Goal: Transaction & Acquisition: Purchase product/service

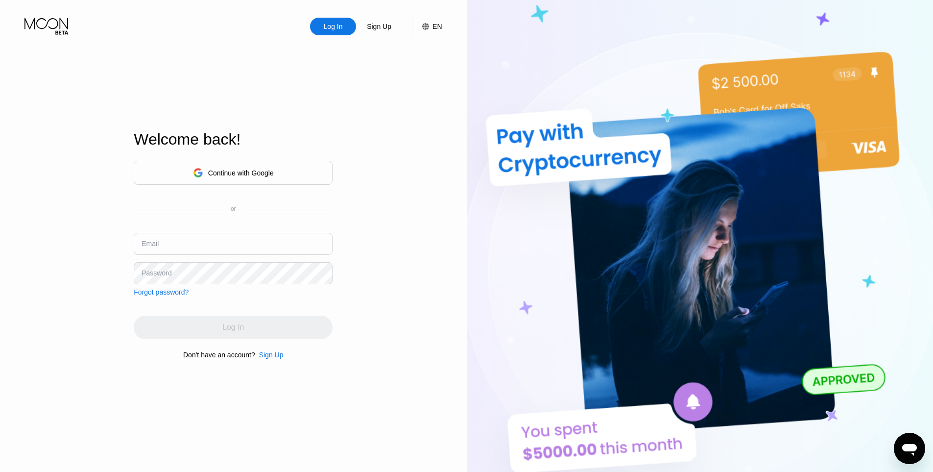
click at [267, 177] on div "Continue with Google" at bounding box center [233, 172] width 81 height 15
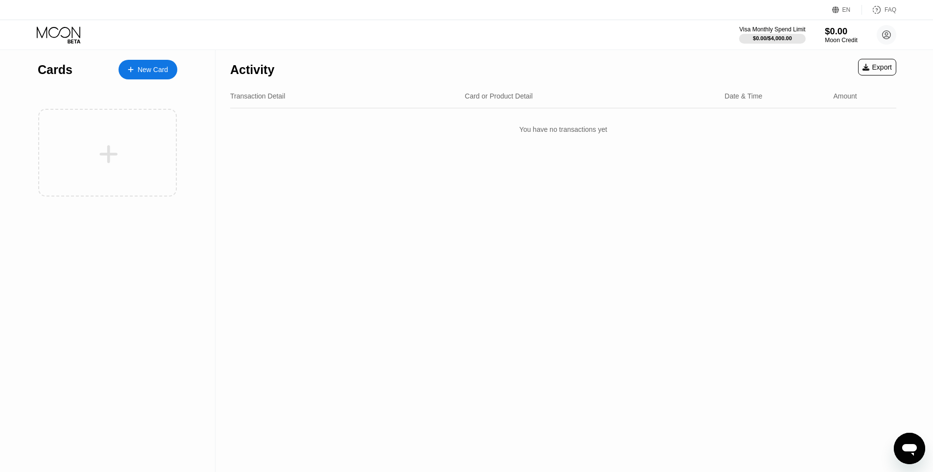
click at [838, 40] on div "Moon Credit" at bounding box center [841, 40] width 33 height 7
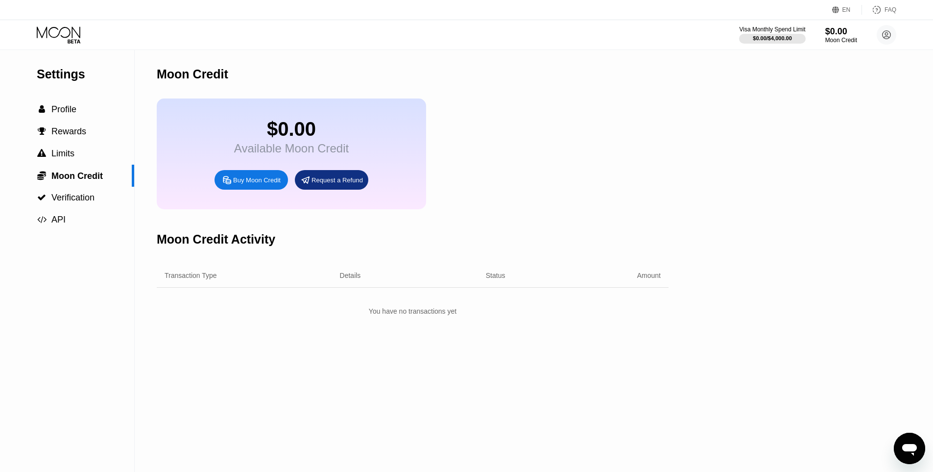
click at [261, 184] on div "Buy Moon Credit" at bounding box center [257, 180] width 48 height 8
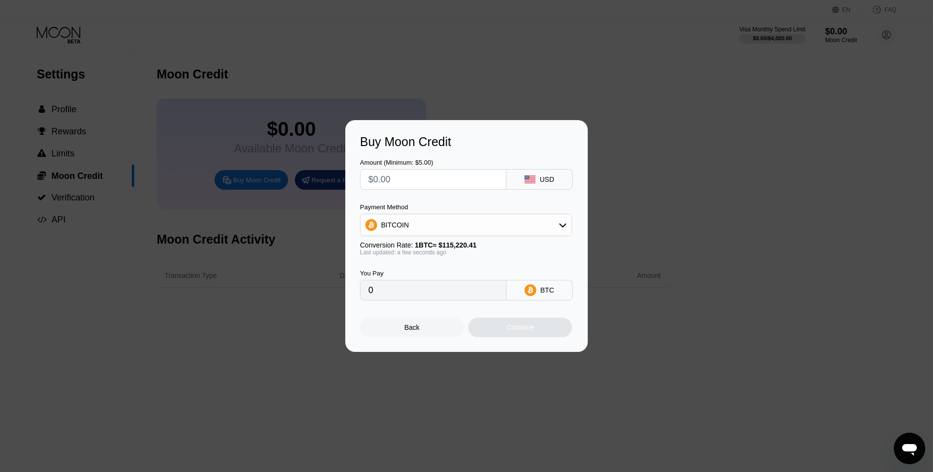
click at [459, 227] on div "BITCOIN" at bounding box center [466, 225] width 211 height 20
click at [447, 271] on div "USDT on TRON" at bounding box center [472, 273] width 185 height 8
type input "0.00"
click at [413, 289] on input "0.00" at bounding box center [433, 290] width 130 height 20
click at [404, 173] on input "text" at bounding box center [433, 180] width 130 height 20
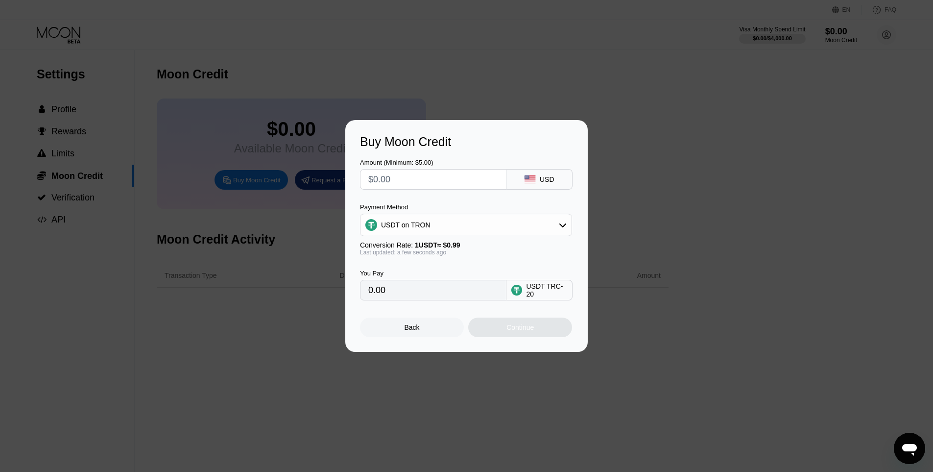
type input "$5"
type input "5.05"
type input "$5"
click at [523, 331] on div "Continue" at bounding box center [520, 327] width 27 height 8
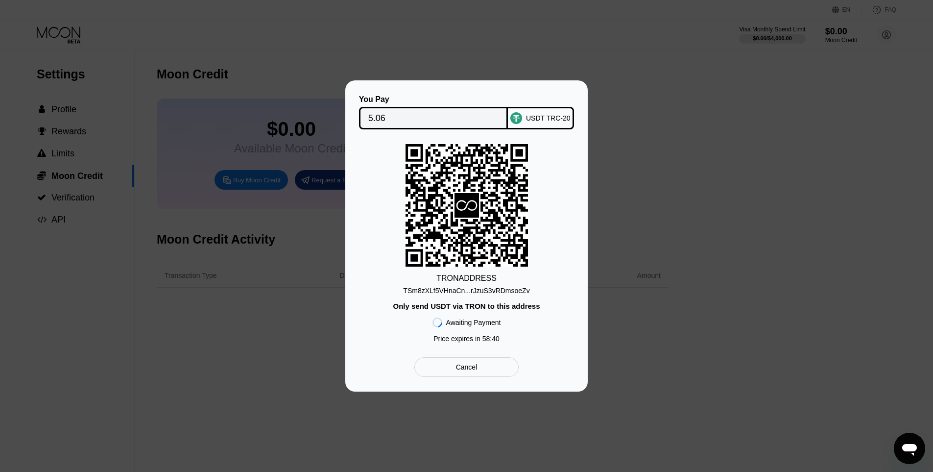
click at [478, 292] on div "TSm8zXLf5VHnaCn...rJzuS3vRDmsoeZv" at bounding box center [466, 291] width 126 height 8
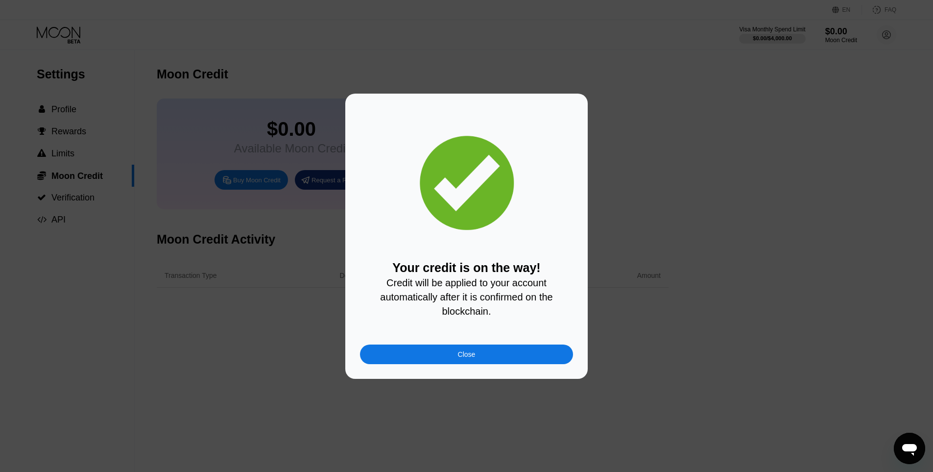
click at [498, 372] on div "Your credit is on the way! Credit will be applied to your account automatically…" at bounding box center [466, 236] width 242 height 285
click at [495, 362] on div "Close" at bounding box center [466, 354] width 213 height 20
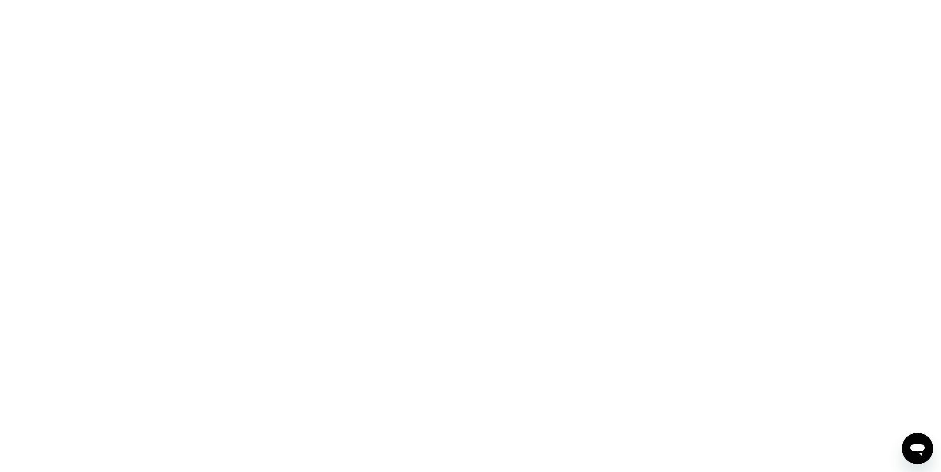
click at [501, 165] on div at bounding box center [470, 236] width 941 height 472
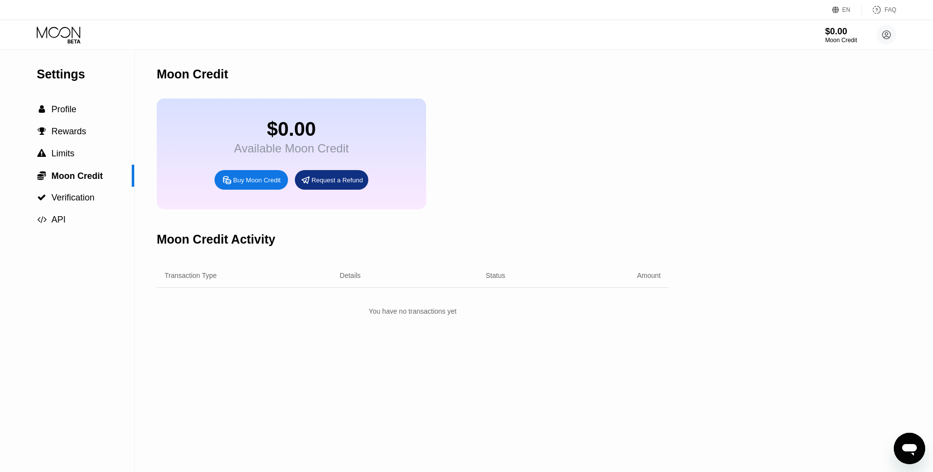
click at [501, 165] on div "$0.00 Available Moon Credit Buy Moon Credit Request a Refund" at bounding box center [413, 153] width 512 height 111
click at [530, 209] on div "$0.00 Available Moon Credit Buy Moon Credit Request a Refund" at bounding box center [413, 153] width 512 height 111
click at [75, 35] on icon at bounding box center [60, 34] width 46 height 17
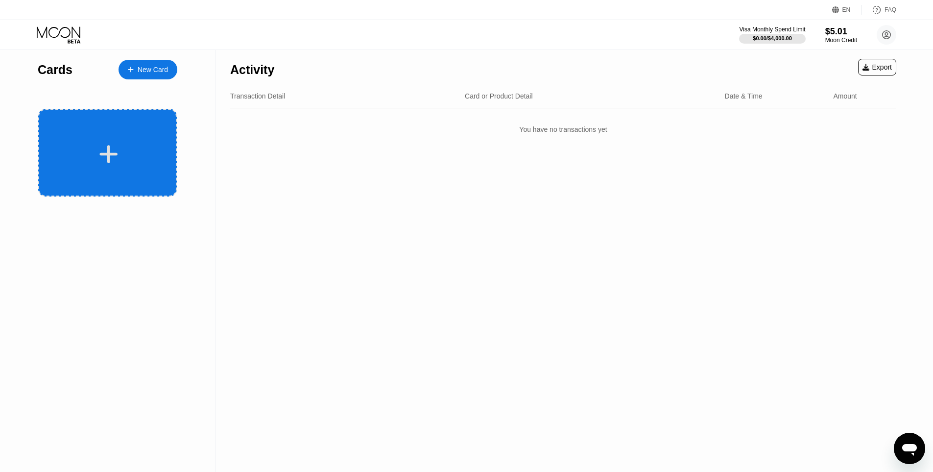
click at [145, 137] on div at bounding box center [107, 153] width 139 height 88
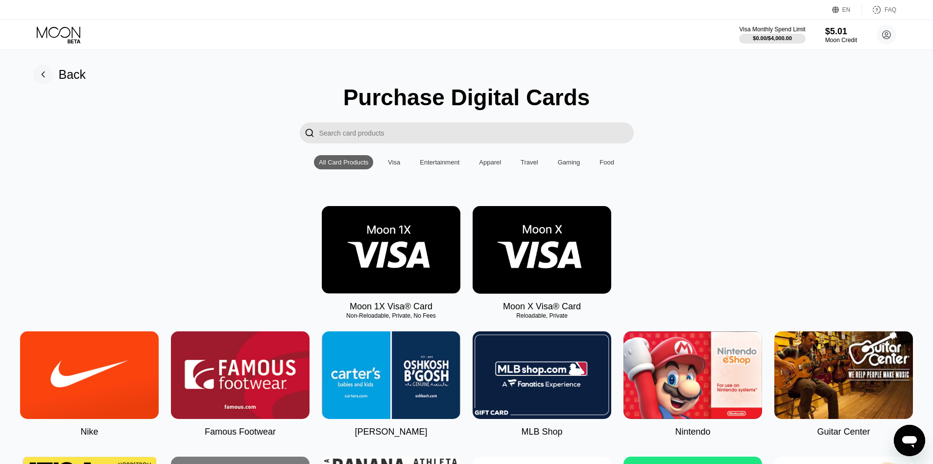
click at [533, 251] on img at bounding box center [542, 250] width 139 height 88
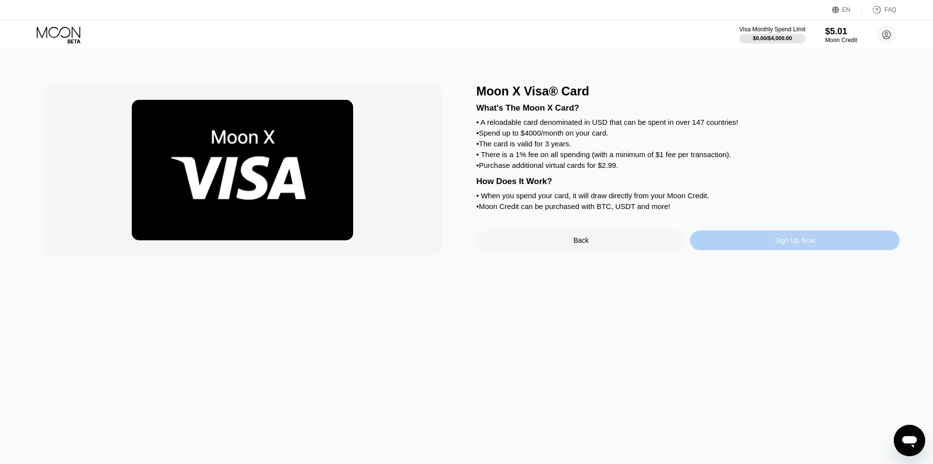
click at [754, 250] on div "Sign Up Now" at bounding box center [795, 241] width 210 height 20
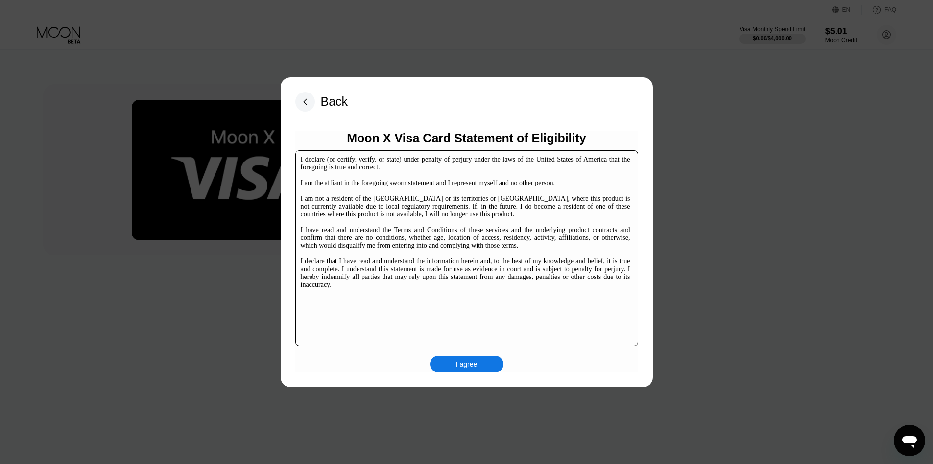
click at [473, 375] on div "Back Moon X Visa Card Statement of Eligibility I declare (or certify, verify, o…" at bounding box center [467, 232] width 372 height 310
click at [475, 371] on div "I agree" at bounding box center [466, 364] width 73 height 17
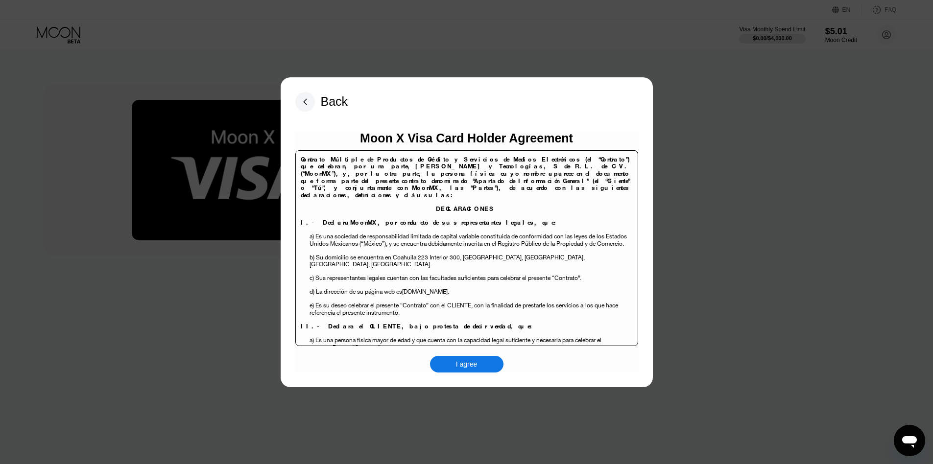
click at [443, 371] on div "I agree" at bounding box center [466, 364] width 73 height 17
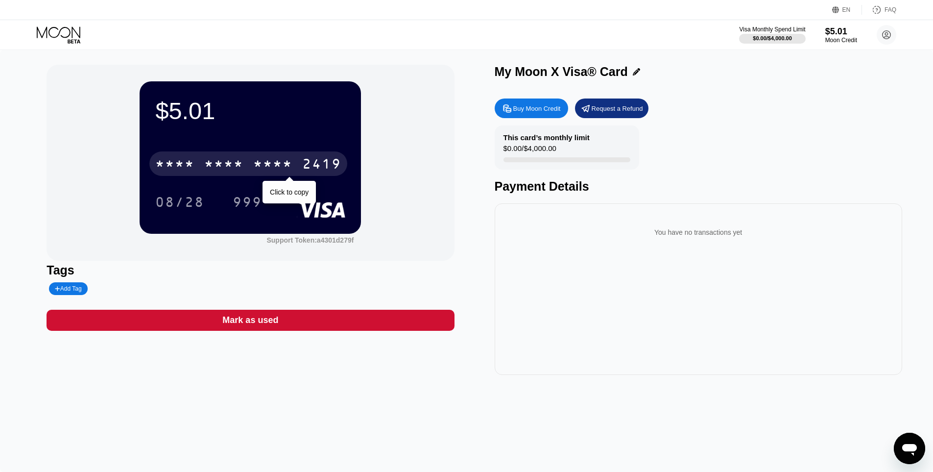
click at [241, 167] on div "* * * *" at bounding box center [223, 165] width 39 height 16
click at [257, 168] on div "2050" at bounding box center [272, 165] width 39 height 16
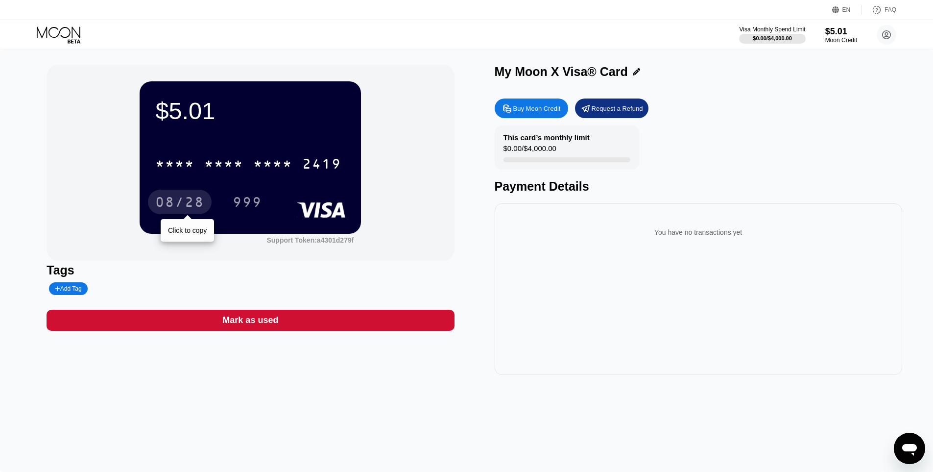
click at [181, 197] on div "08/28" at bounding box center [179, 203] width 49 height 16
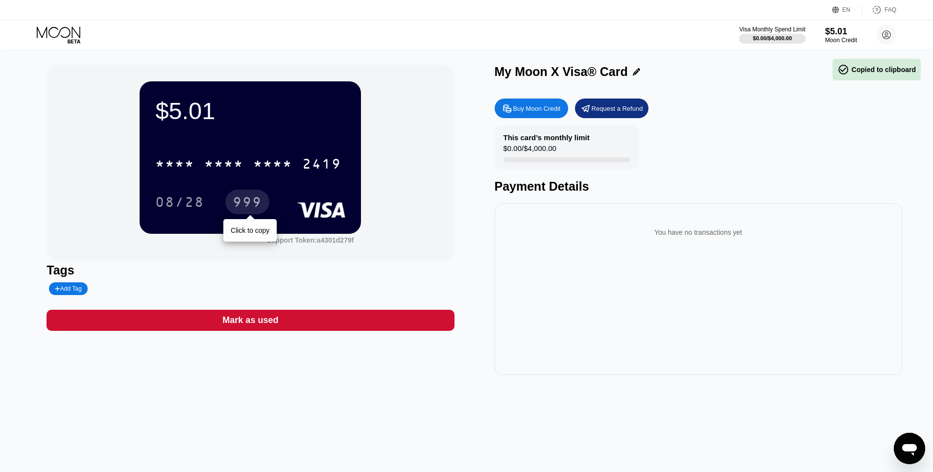
click at [254, 205] on div "999" at bounding box center [247, 203] width 29 height 16
